Goal: Check status: Check status

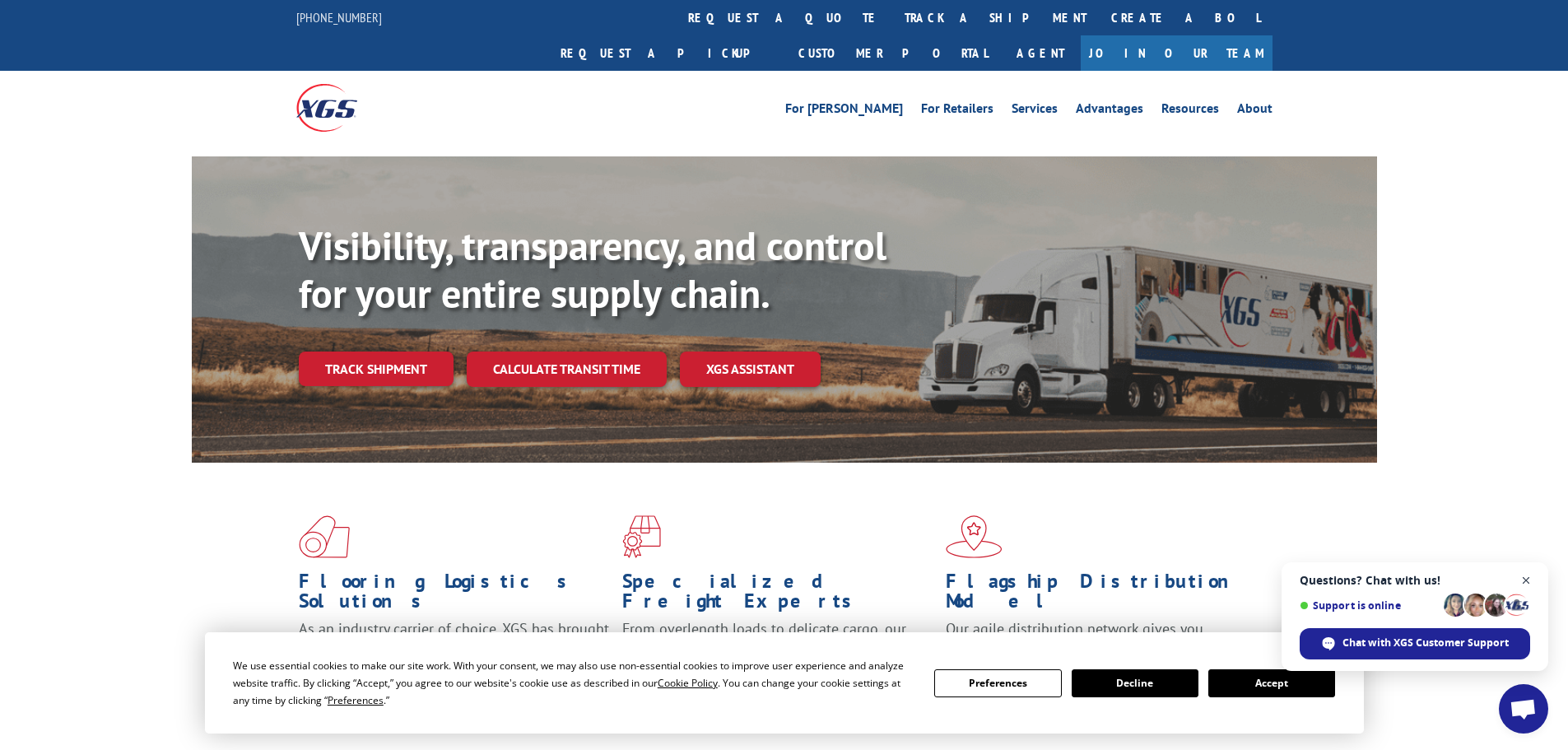
click at [1521, 579] on span "Close chat" at bounding box center [1526, 580] width 21 height 21
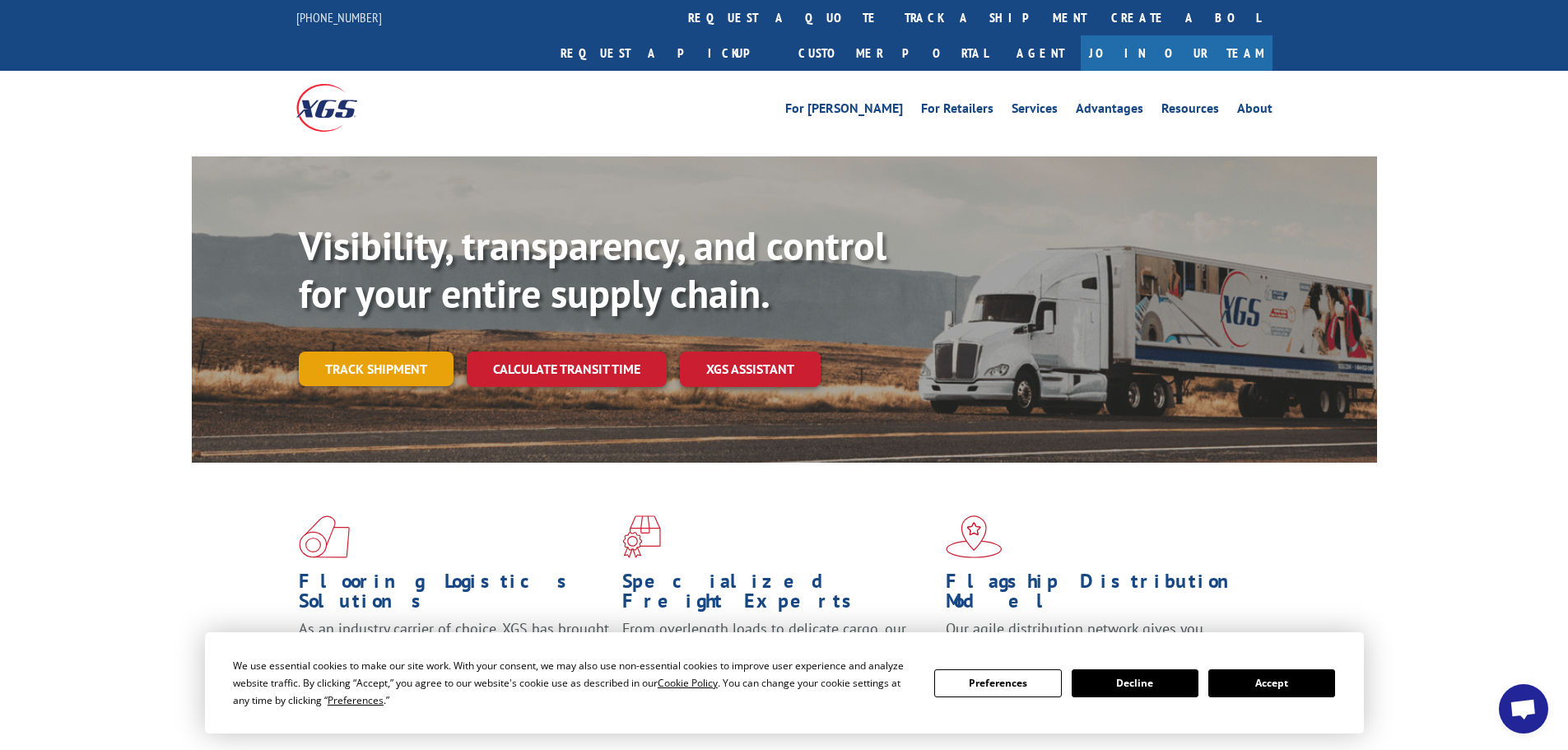
click at [352, 351] on link "Track shipment" at bounding box center [375, 368] width 155 height 34
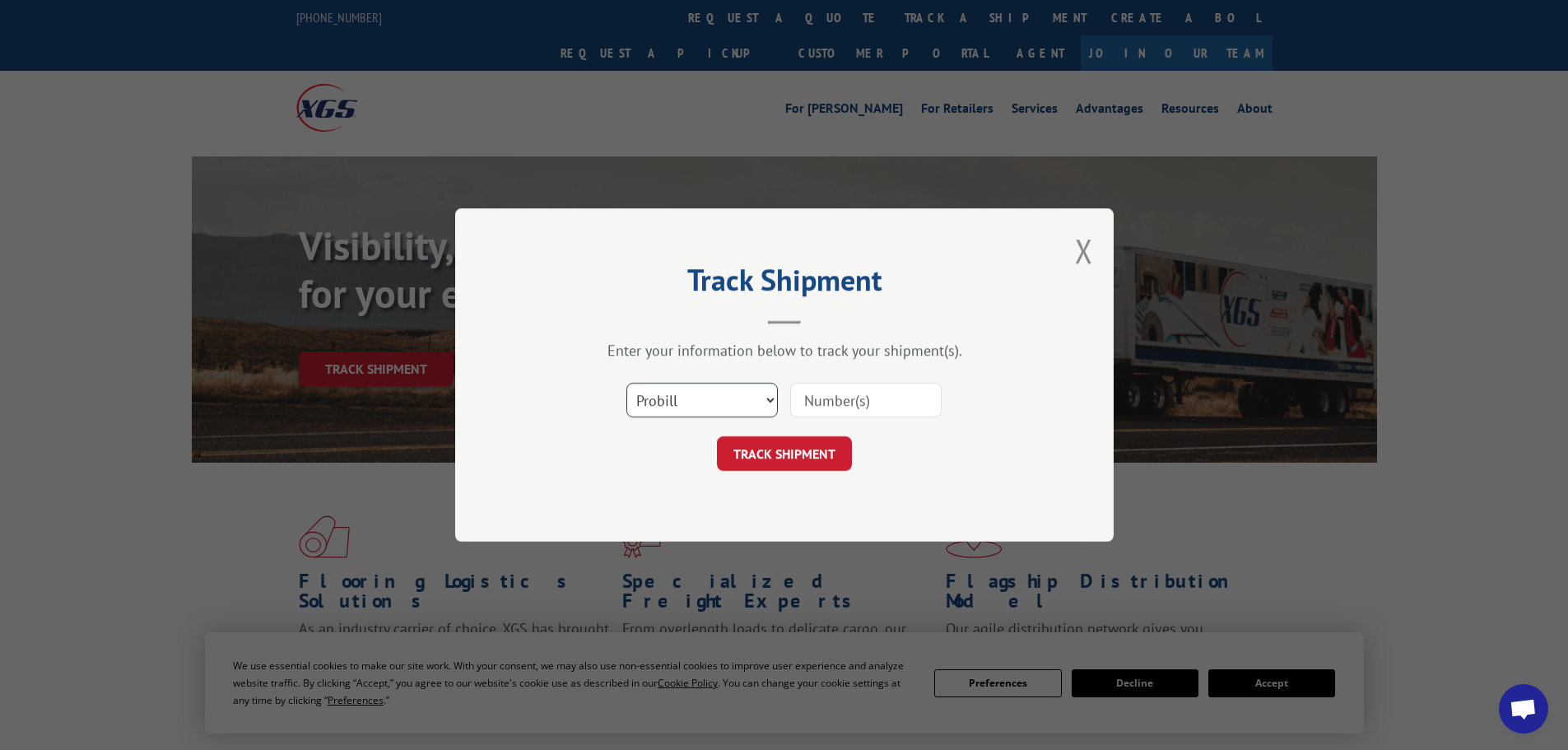
click at [768, 403] on select "Select category... Probill BOL PO" at bounding box center [702, 400] width 151 height 34
click at [758, 411] on select "Select category... Probill BOL PO" at bounding box center [702, 400] width 151 height 34
click at [770, 405] on select "Select category... Probill BOL PO" at bounding box center [702, 400] width 151 height 34
select select "bol"
click at [626, 383] on select "Select category... Probill BOL PO" at bounding box center [702, 400] width 151 height 34
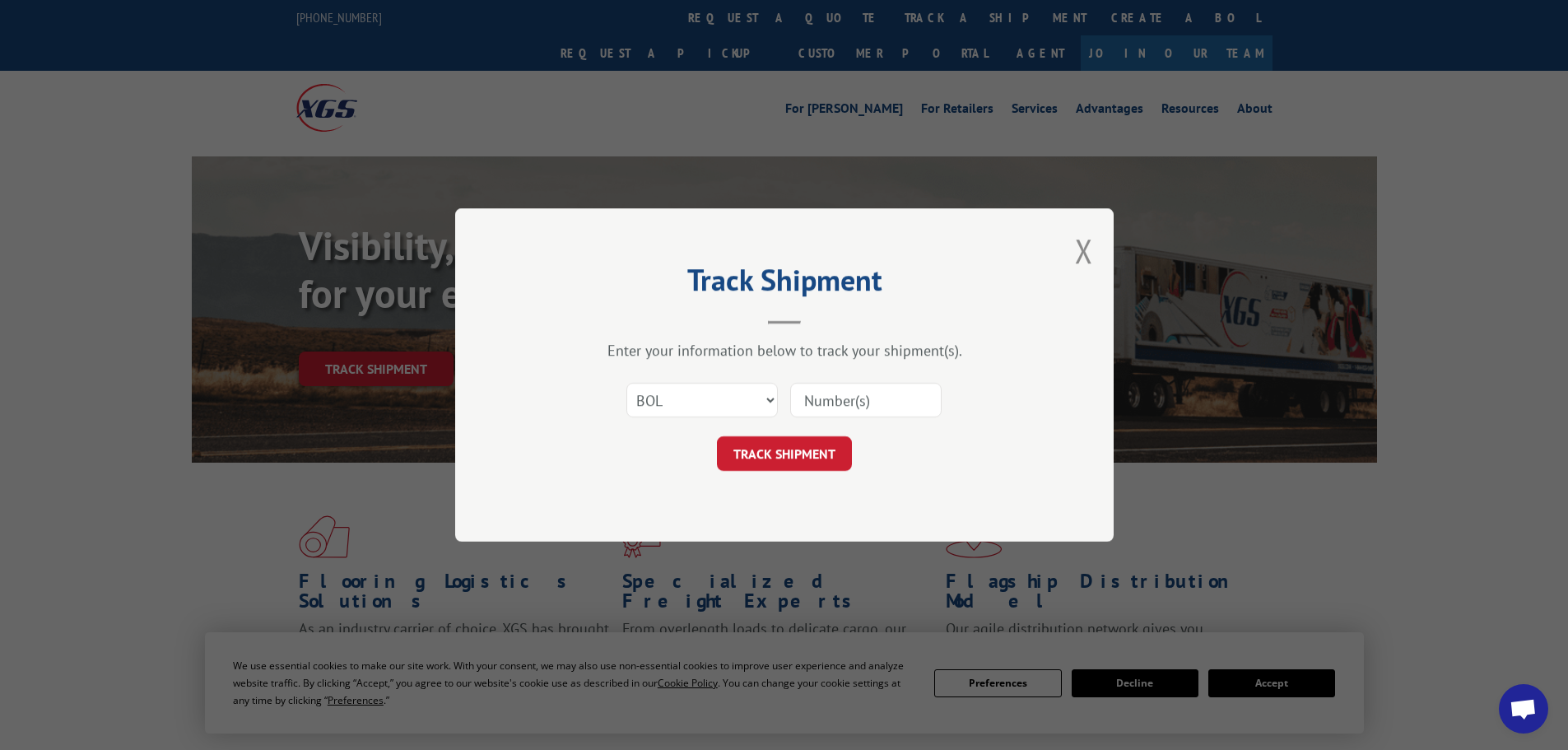
click at [901, 395] on input at bounding box center [866, 400] width 151 height 34
type input "17027566"
click at [717, 436] on button "TRACK SHIPMENT" at bounding box center [784, 453] width 135 height 34
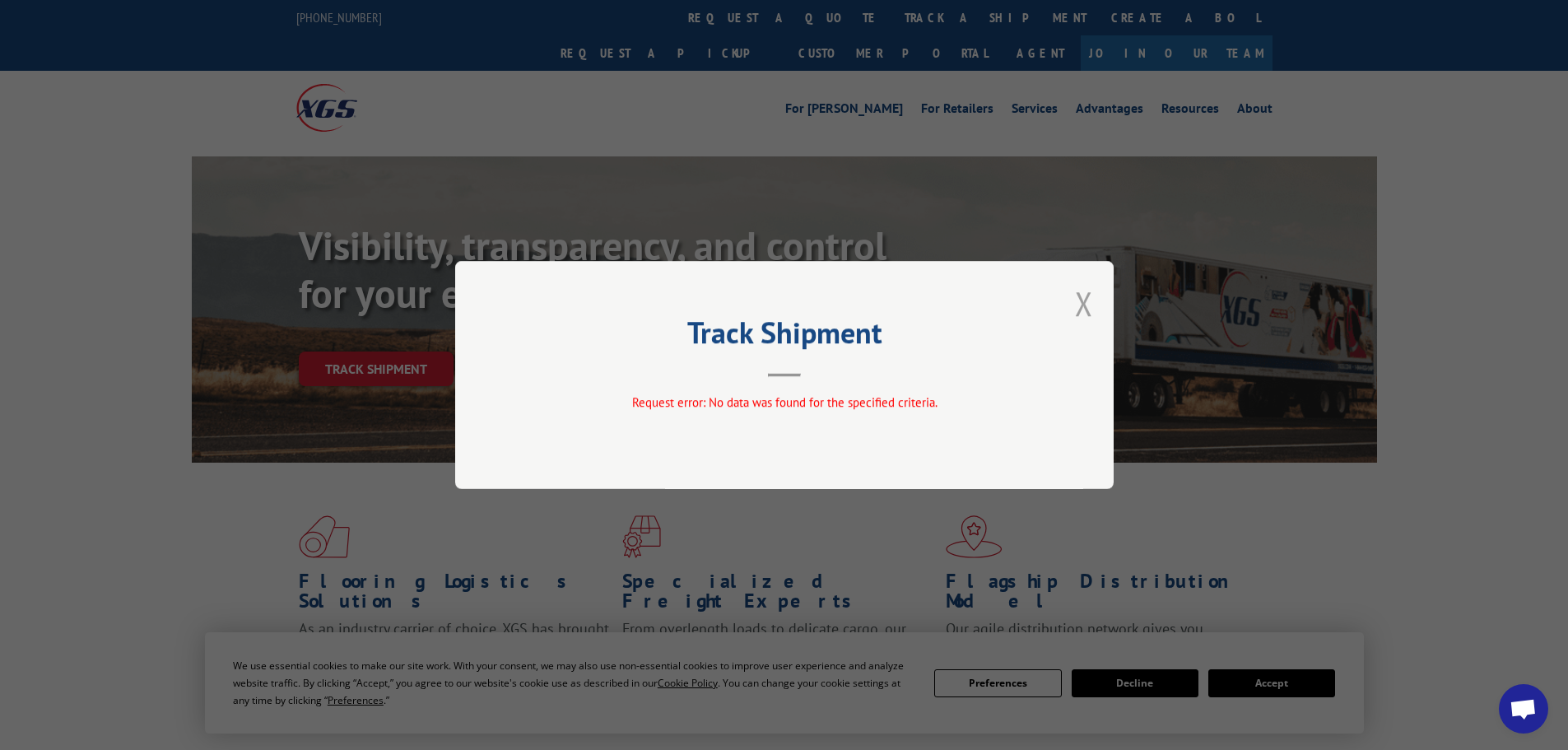
click at [1085, 297] on button "Close modal" at bounding box center [1084, 304] width 18 height 43
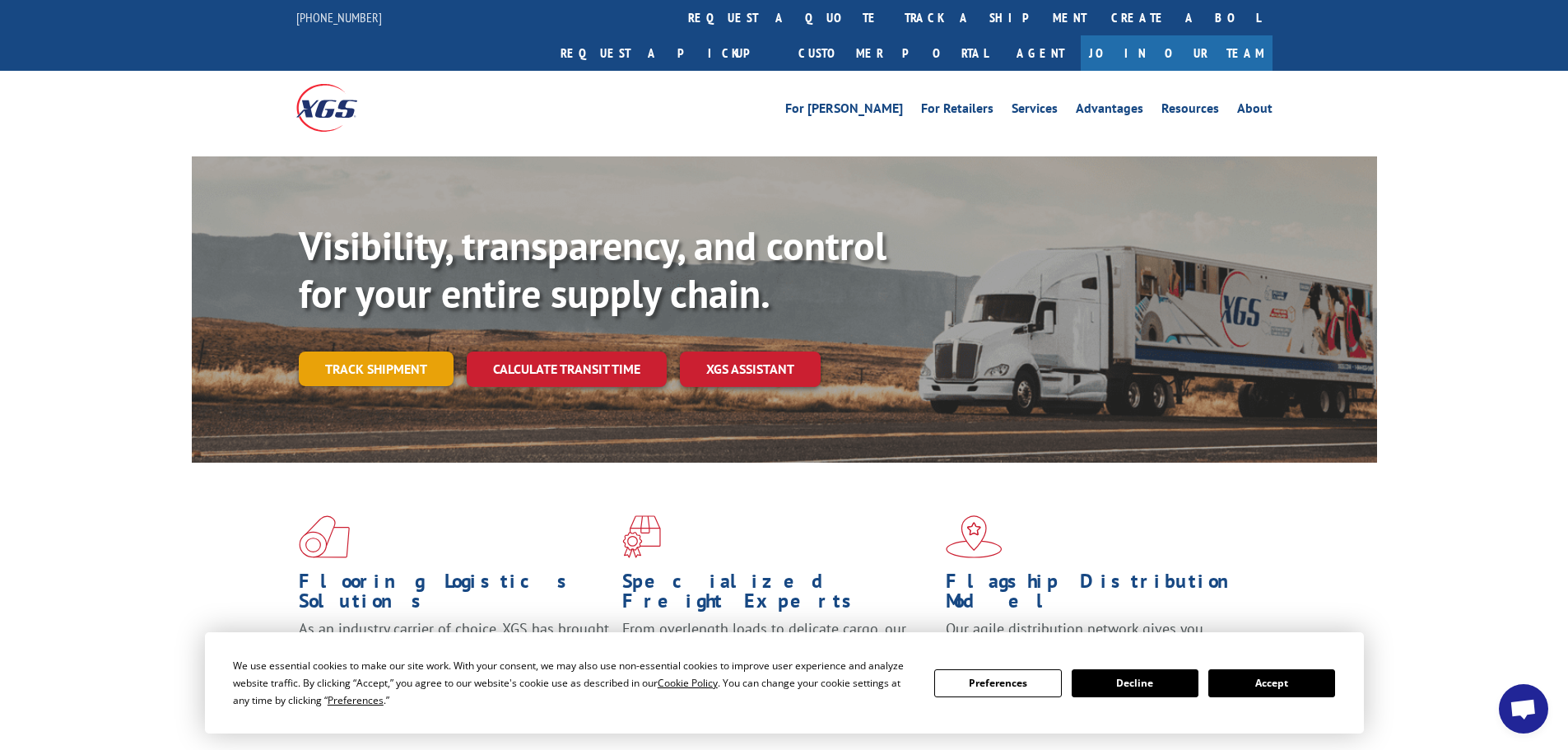
click at [373, 351] on link "Track shipment" at bounding box center [375, 368] width 155 height 34
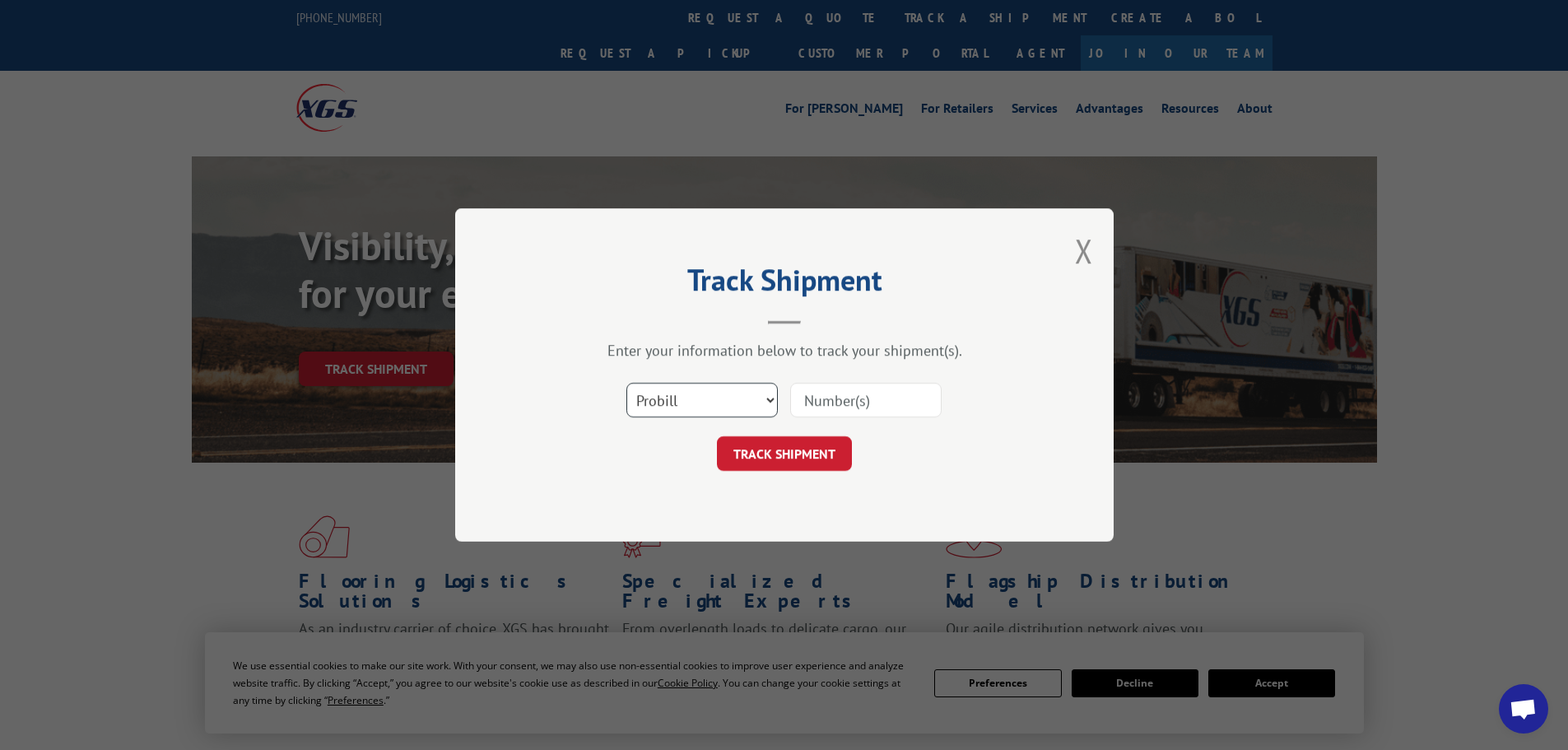
click at [697, 401] on select "Select category... Probill BOL PO" at bounding box center [702, 400] width 151 height 34
click at [626, 383] on select "Select category... Probill BOL PO" at bounding box center [702, 400] width 151 height 34
click at [894, 404] on input at bounding box center [866, 400] width 151 height 34
type input "17027566"
click at [717, 436] on button "TRACK SHIPMENT" at bounding box center [784, 453] width 135 height 34
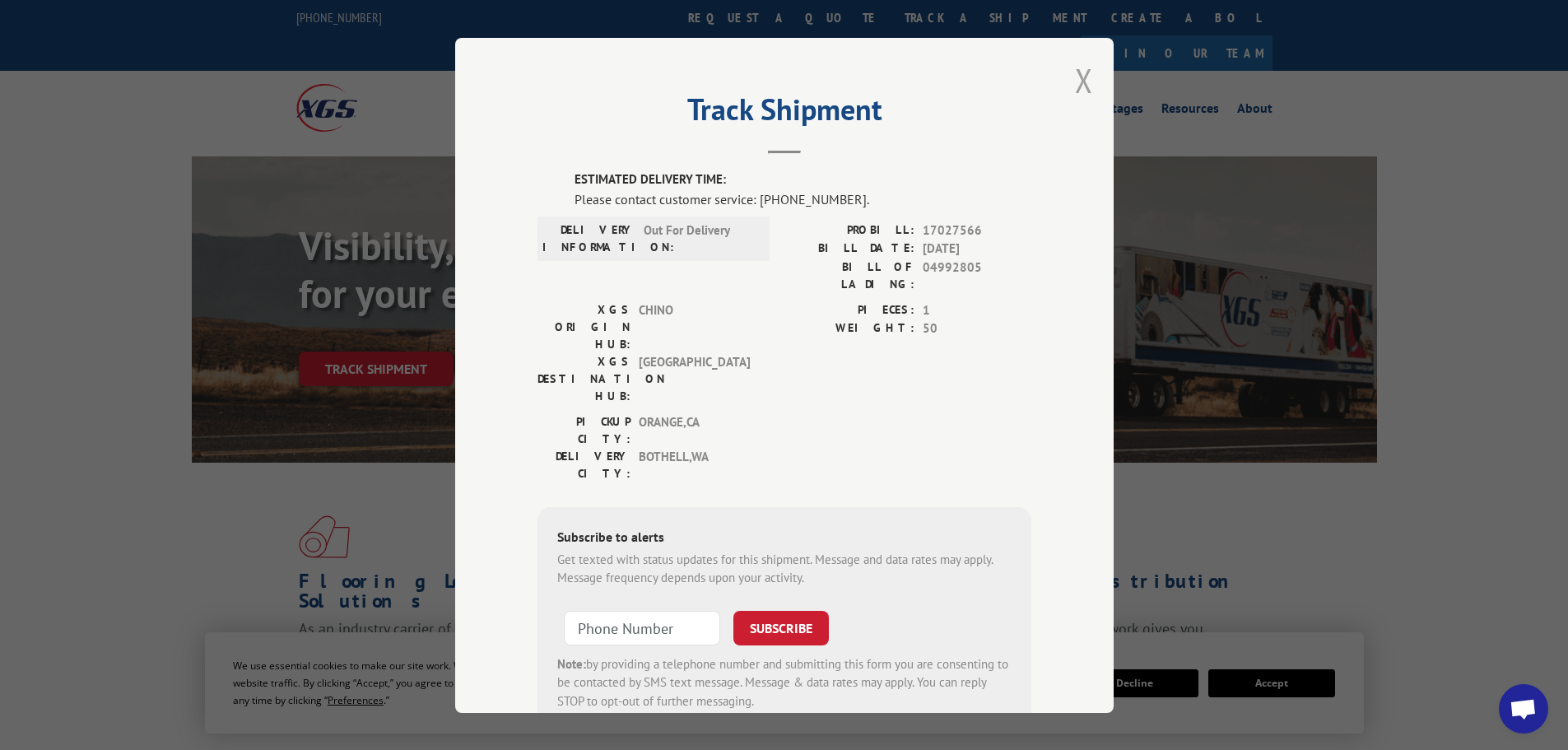
click at [1082, 81] on button "Close modal" at bounding box center [1084, 80] width 18 height 43
